Goal: Find specific page/section

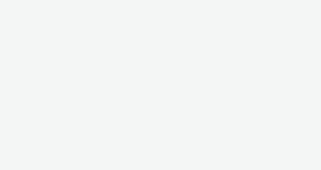
select select "08a58170-7f08-4922-abc8-b2d1eb407230"
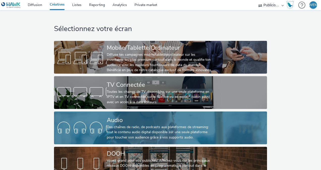
click at [113, 125] on div "Des chaînes de radio, de podcasts aux plateformes de streaming: tout le contenu…" at bounding box center [160, 132] width 106 height 15
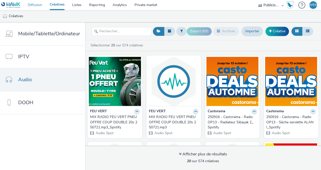
click at [41, 5] on link "Diffusion" at bounding box center [35, 5] width 22 height 10
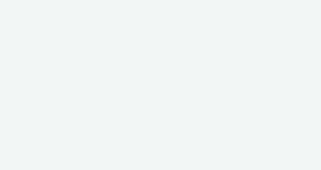
select select "08a58170-7f08-4922-abc8-b2d1eb407230"
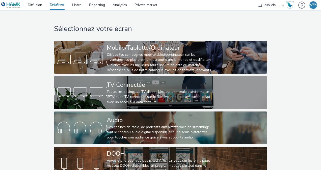
click at [20, 56] on div "Sélectionnez votre écran Mobile/Tablette/Ordinateur Diffuse tes campagnes mobil…" at bounding box center [160, 96] width 325 height 172
